Goal: Information Seeking & Learning: Learn about a topic

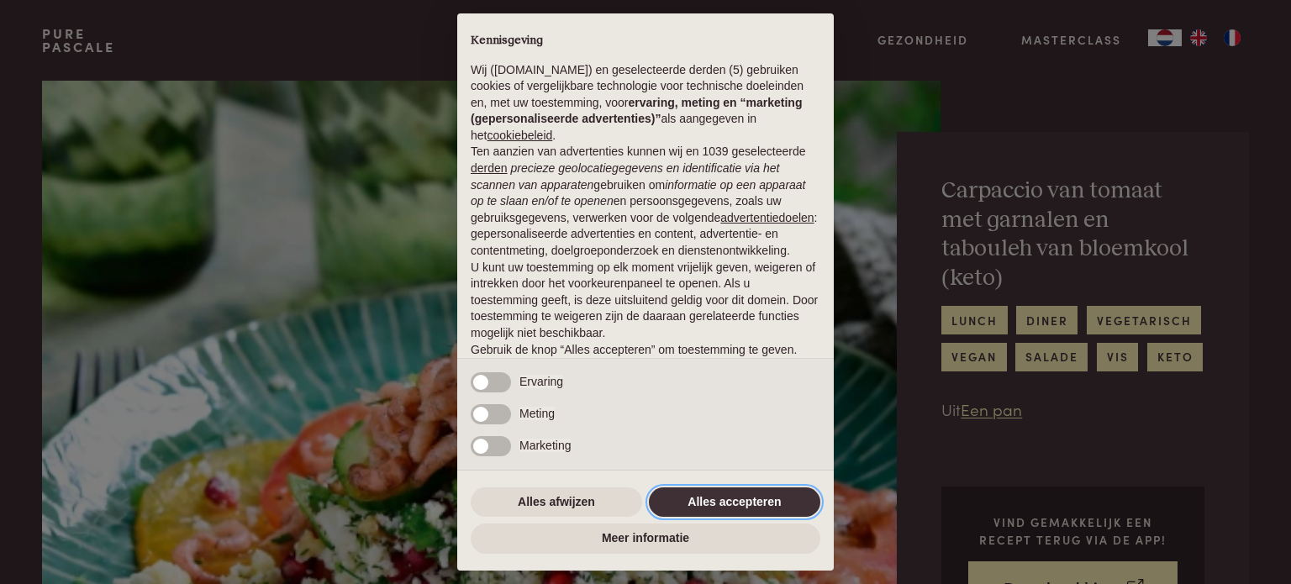
click at [740, 503] on button "Alles accepteren" at bounding box center [734, 502] width 171 height 30
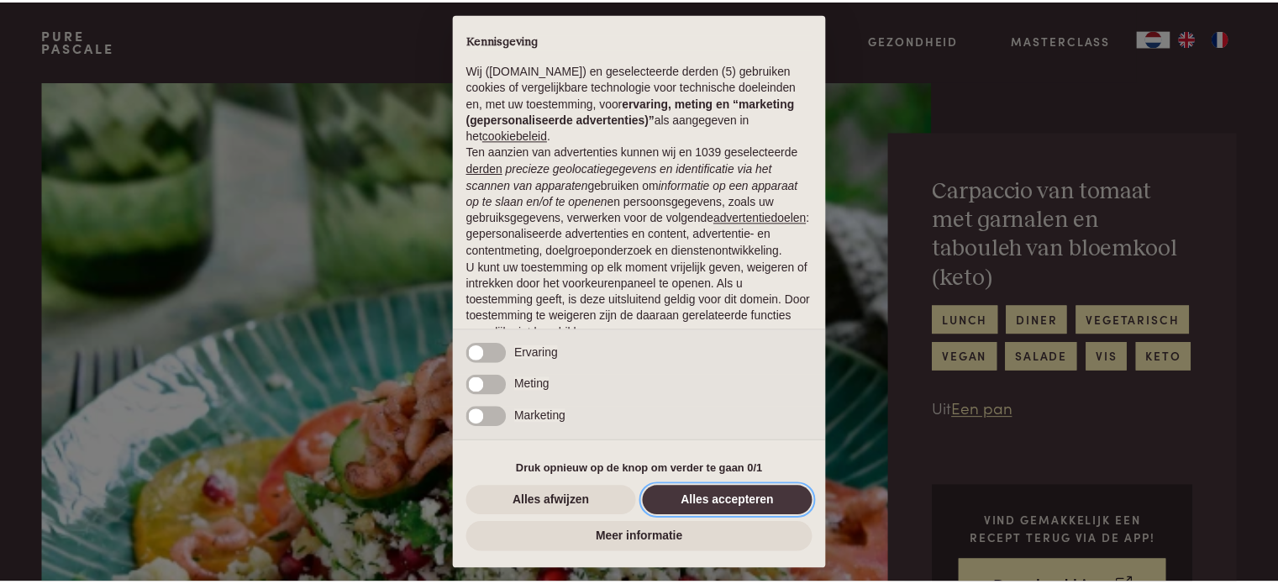
scroll to position [91, 0]
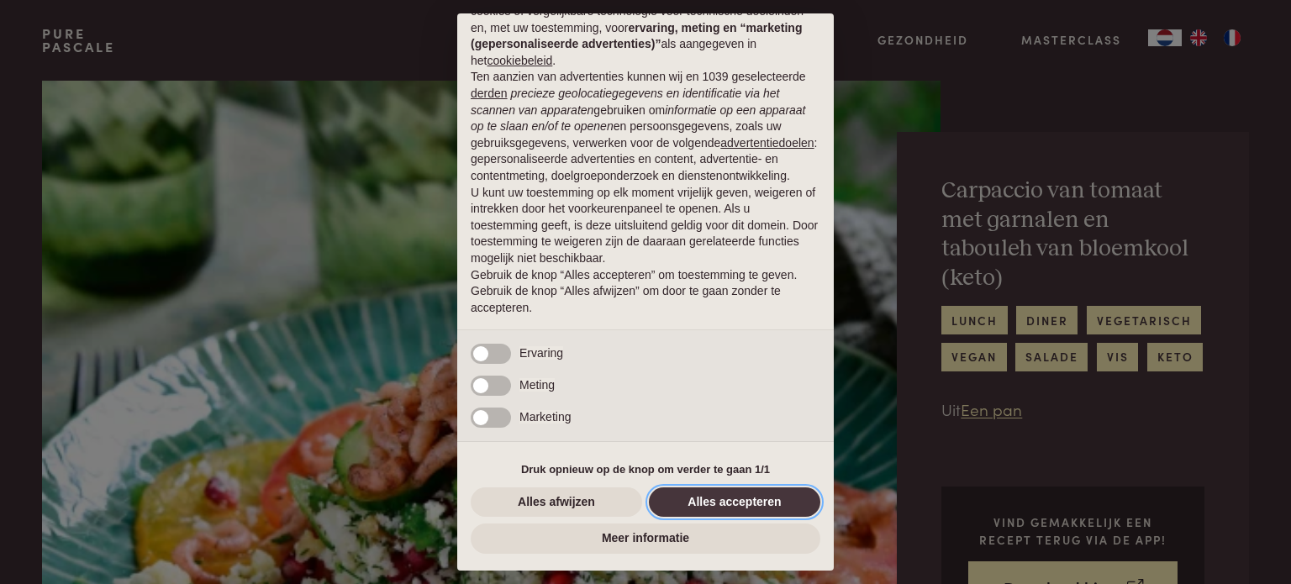
click at [750, 499] on button "Alles accepteren" at bounding box center [734, 502] width 171 height 30
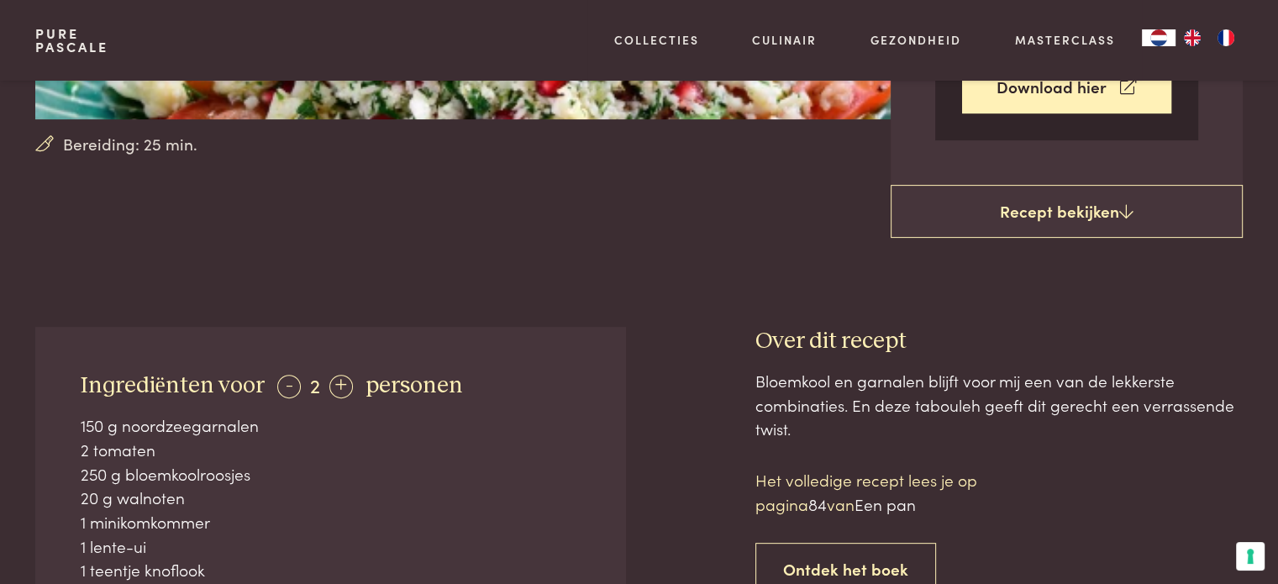
scroll to position [504, 0]
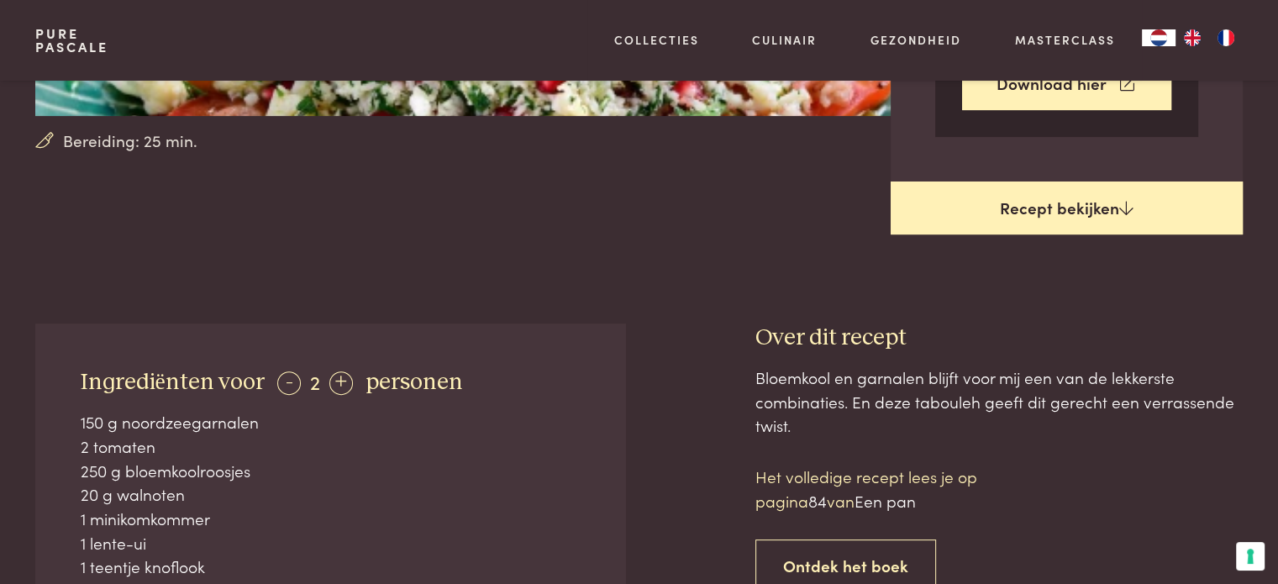
click at [1090, 182] on link "Recept bekijken" at bounding box center [1067, 209] width 352 height 54
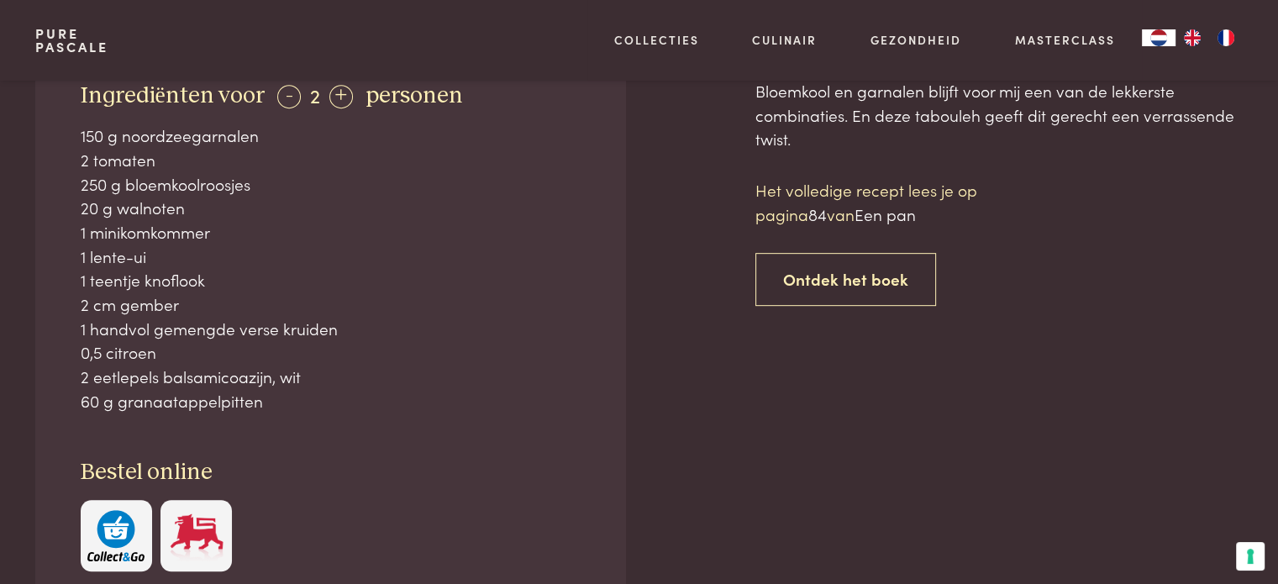
scroll to position [797, 0]
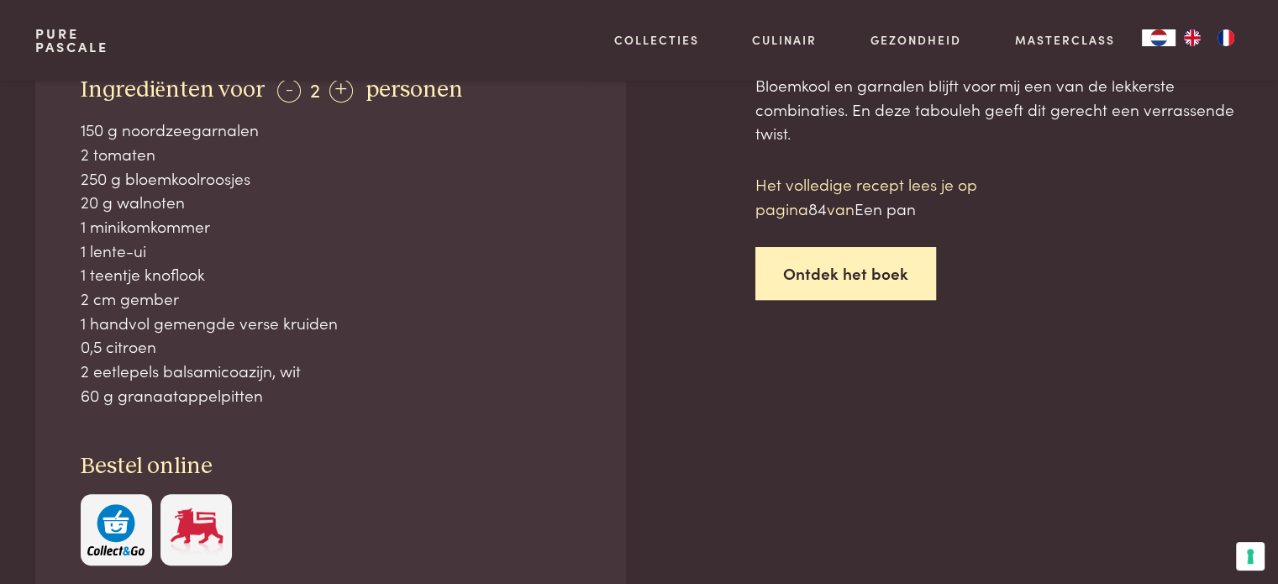
click at [871, 247] on link "Ontdek het boek" at bounding box center [846, 273] width 181 height 53
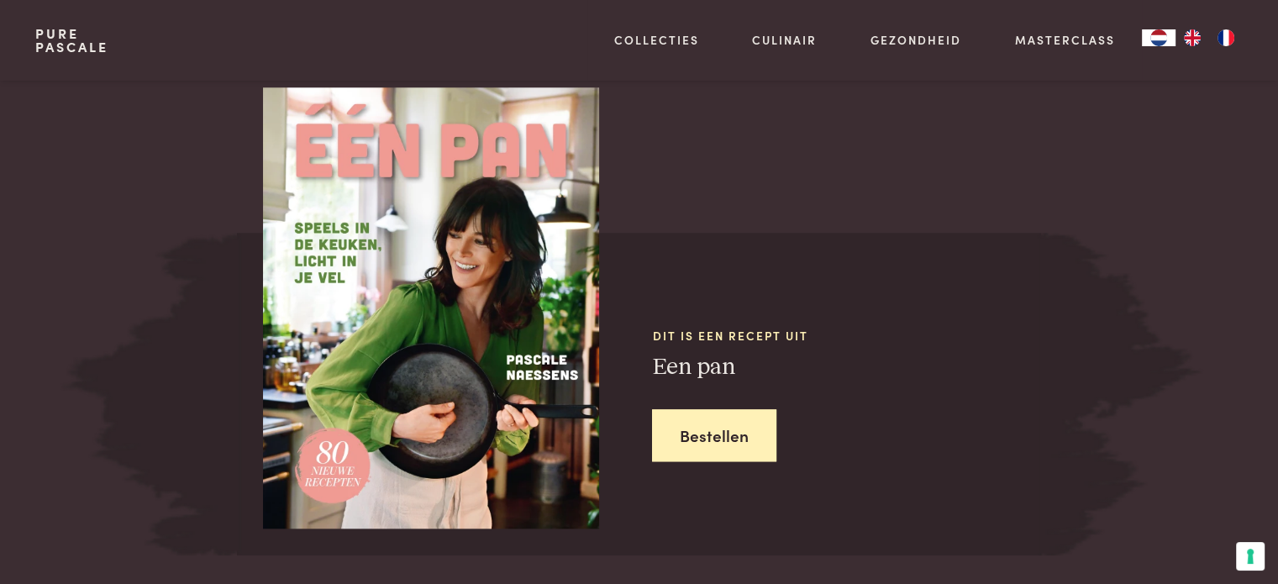
scroll to position [1668, 0]
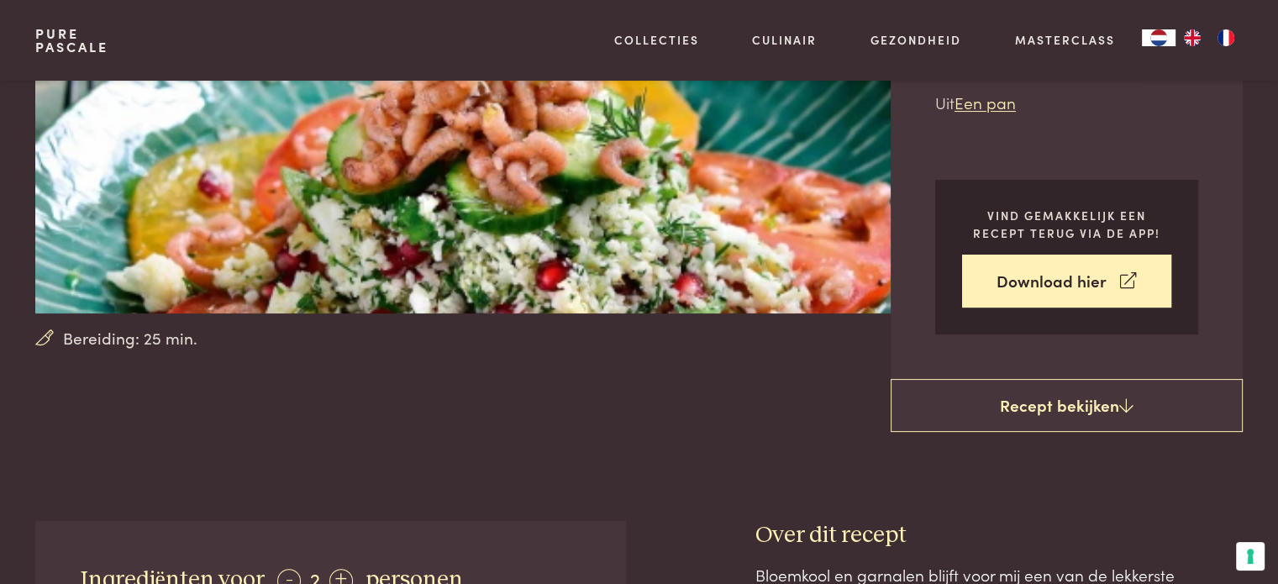
scroll to position [336, 0]
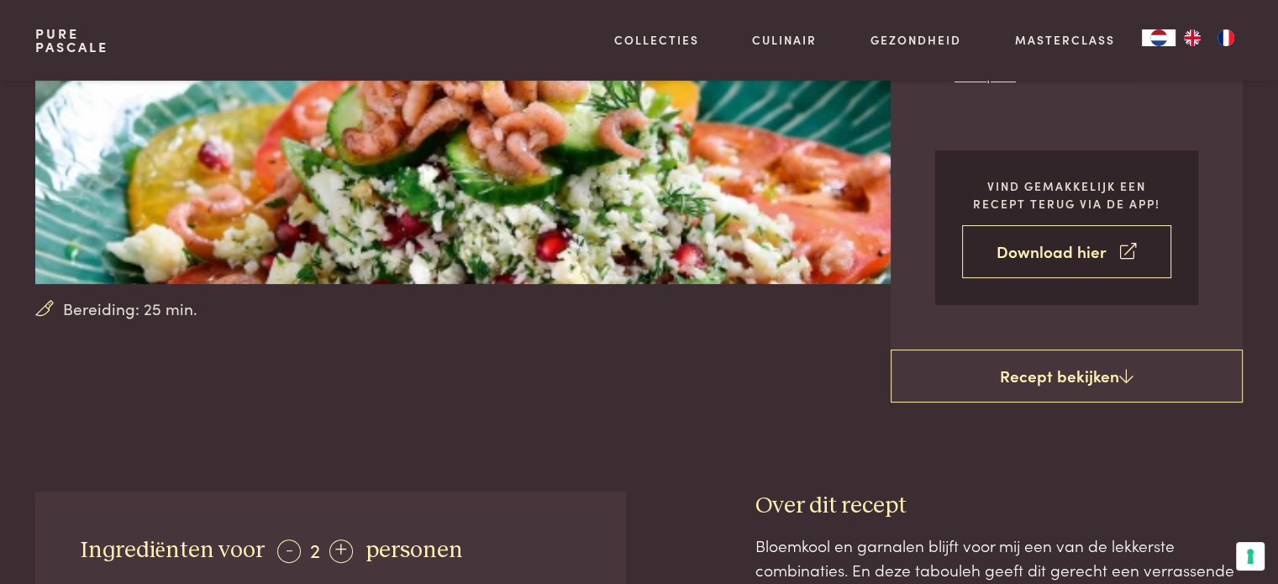
click at [1067, 225] on link "Download hier" at bounding box center [1066, 251] width 209 height 53
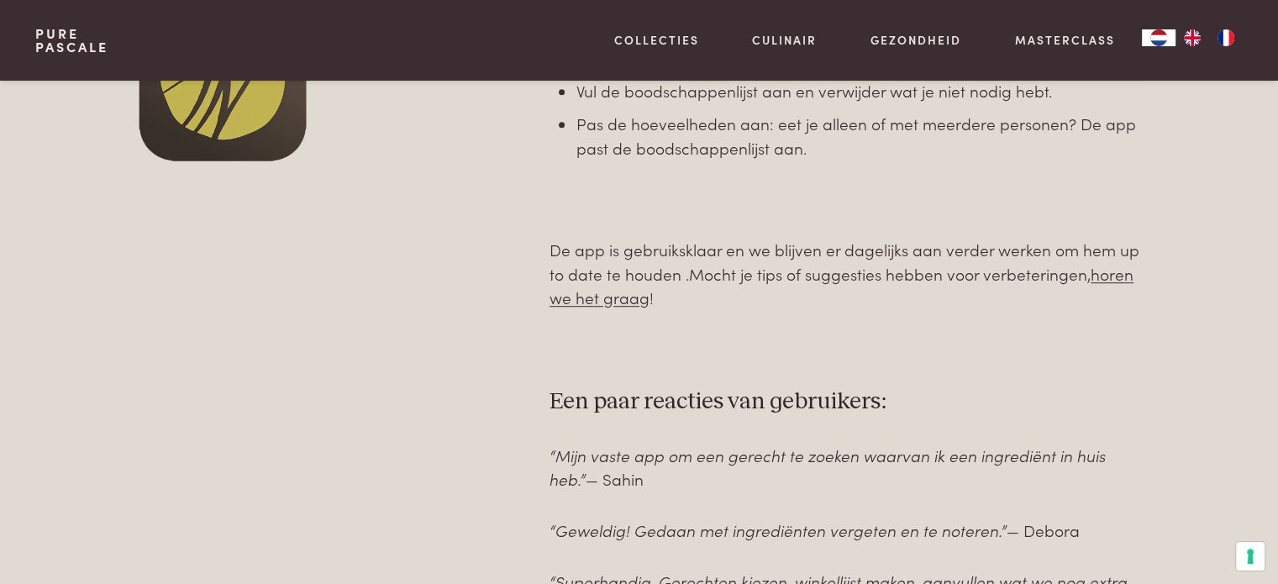
scroll to position [756, 0]
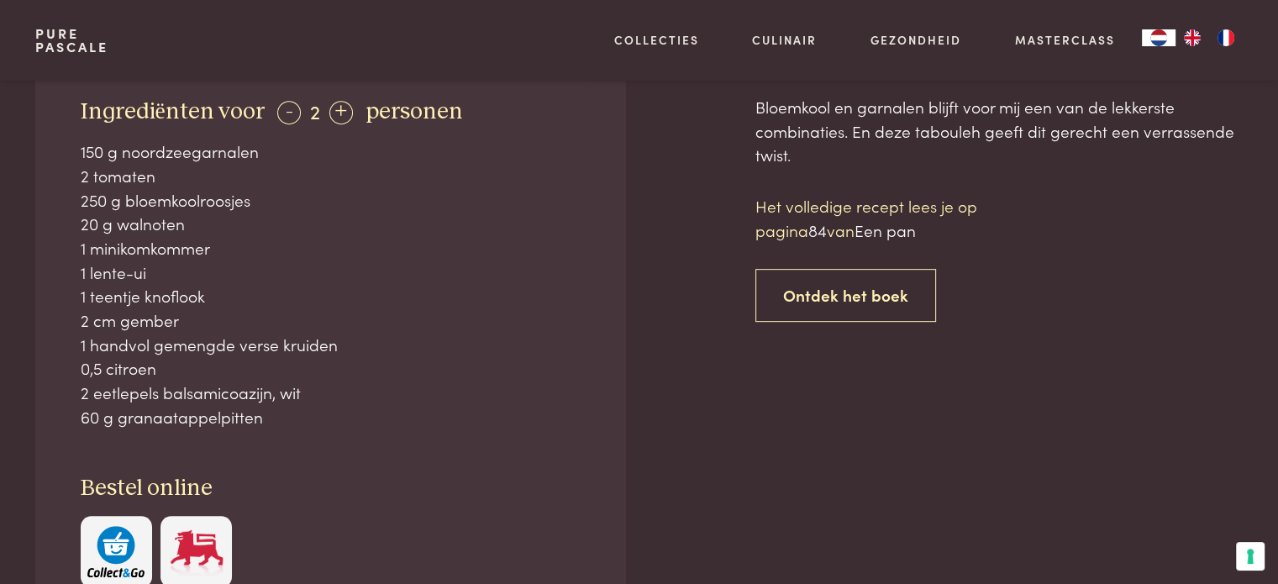
scroll to position [828, 0]
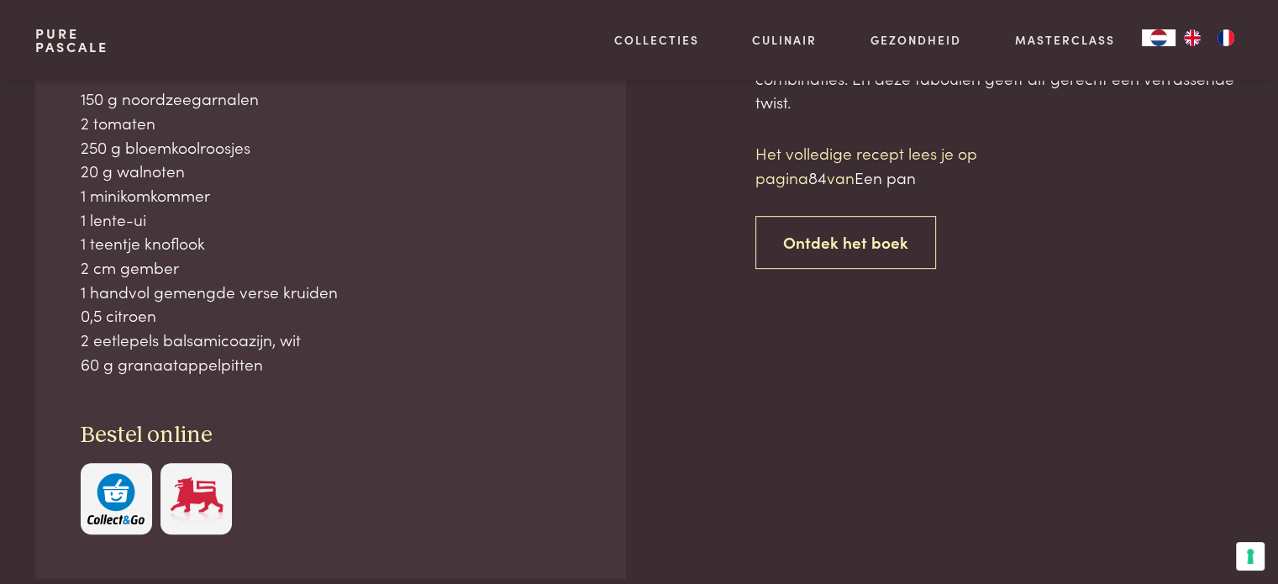
click at [195, 473] on img at bounding box center [196, 498] width 57 height 51
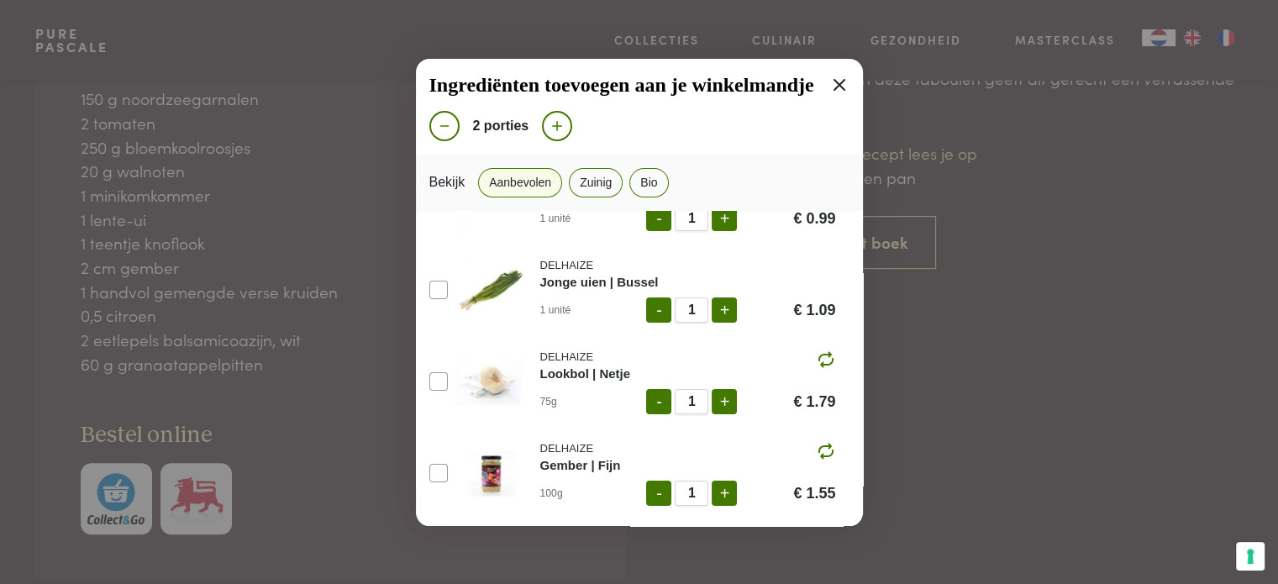
scroll to position [588, 0]
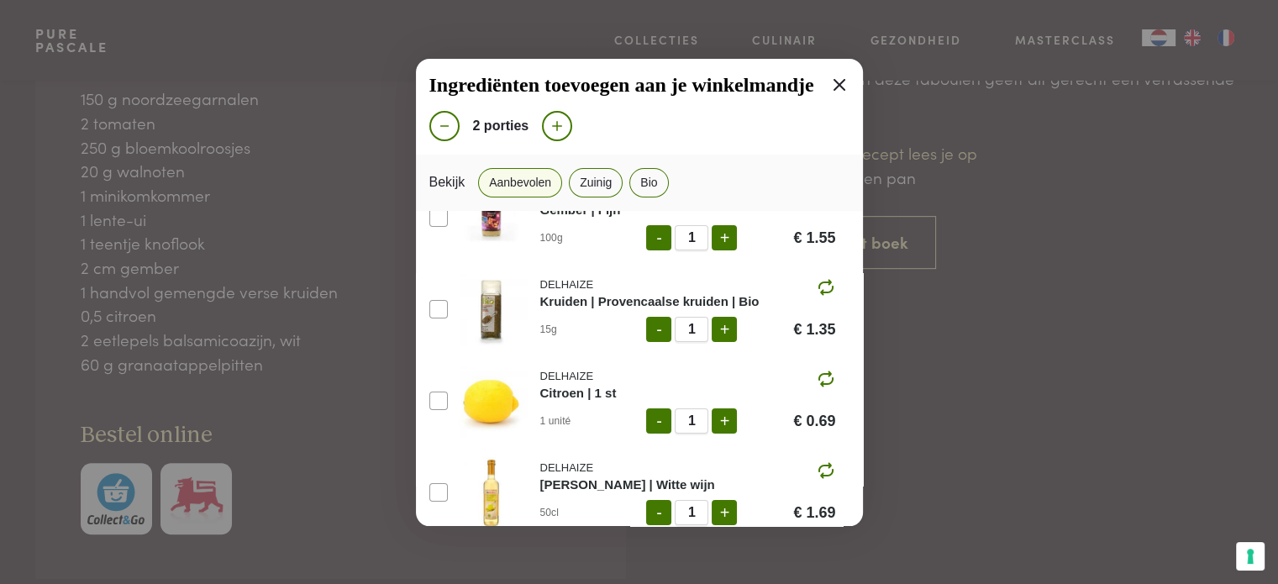
click at [830, 82] on icon at bounding box center [840, 85] width 20 height 20
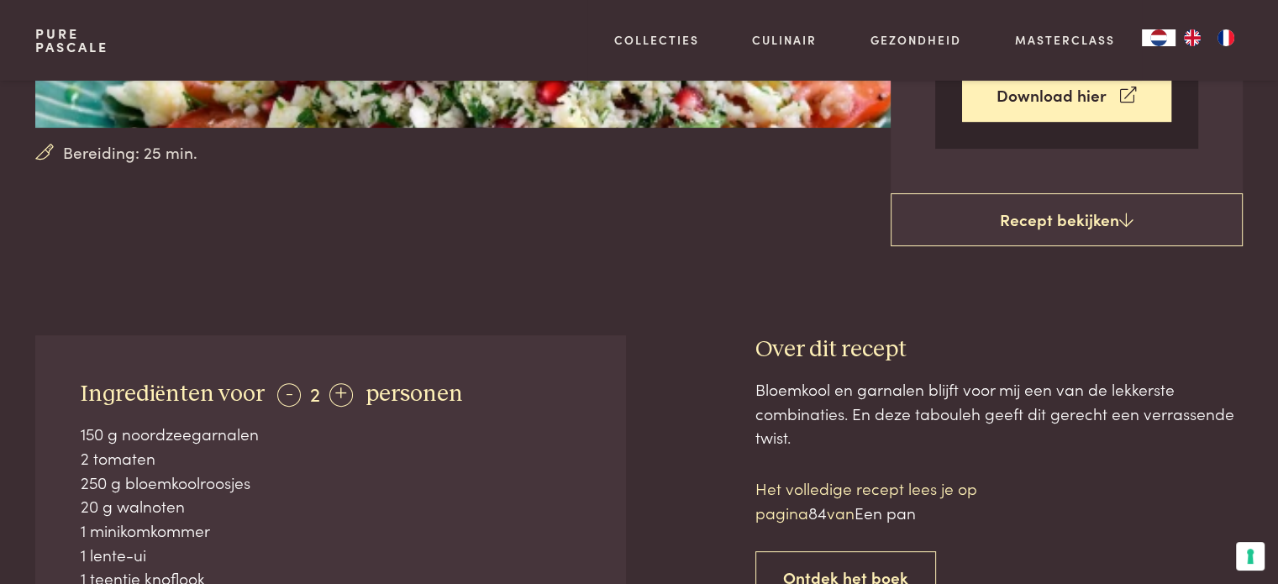
scroll to position [933, 0]
